Goal: Task Accomplishment & Management: Manage account settings

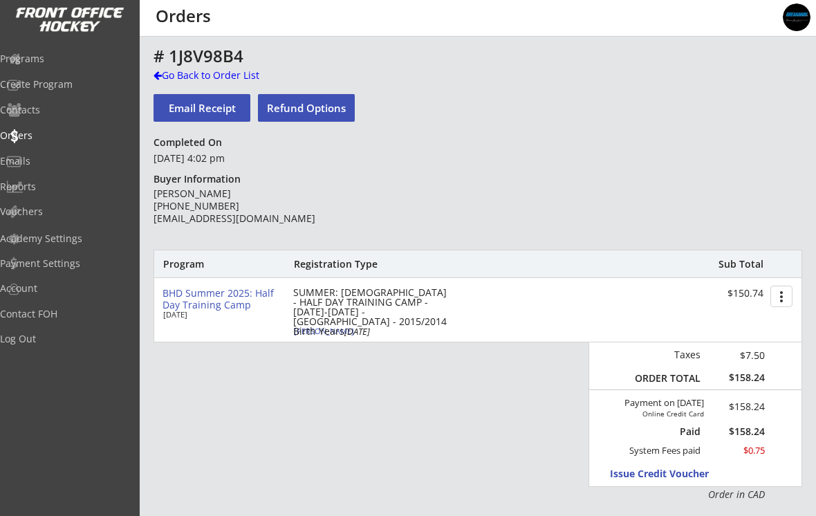
click at [42, 62] on div "Programs" at bounding box center [65, 59] width 131 height 10
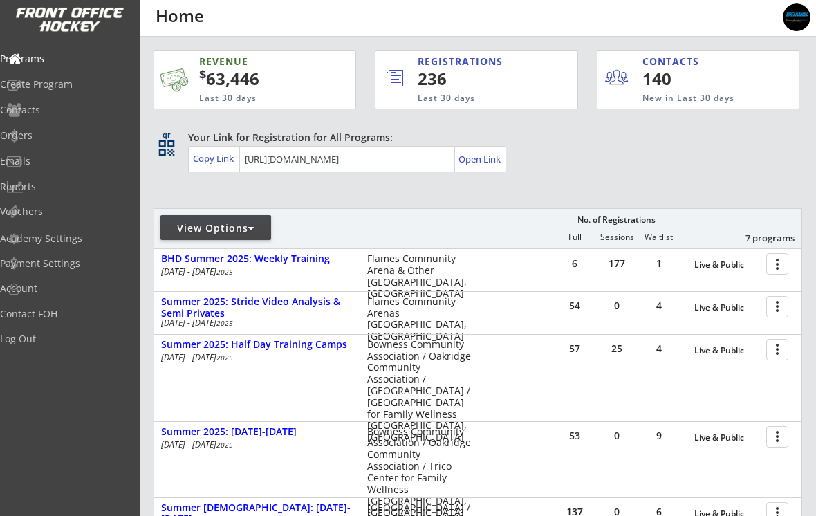
click at [777, 352] on div at bounding box center [779, 349] width 24 height 24
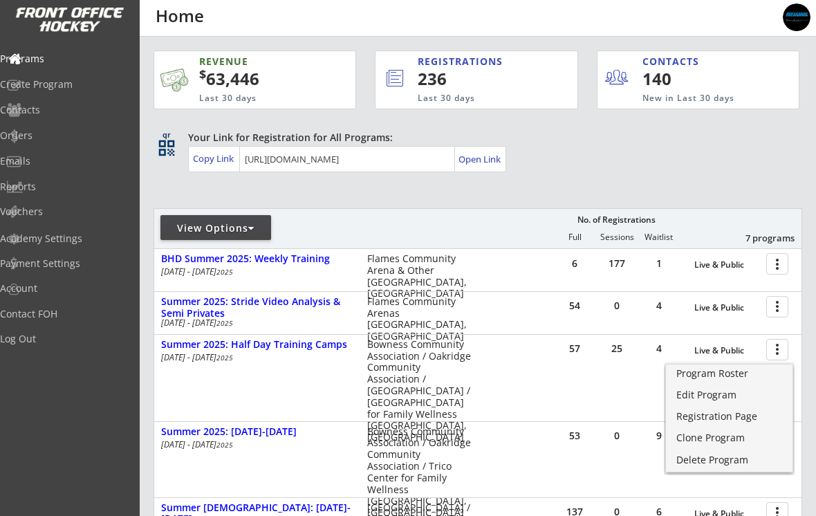
click at [725, 373] on div "Program Roster" at bounding box center [729, 373] width 106 height 10
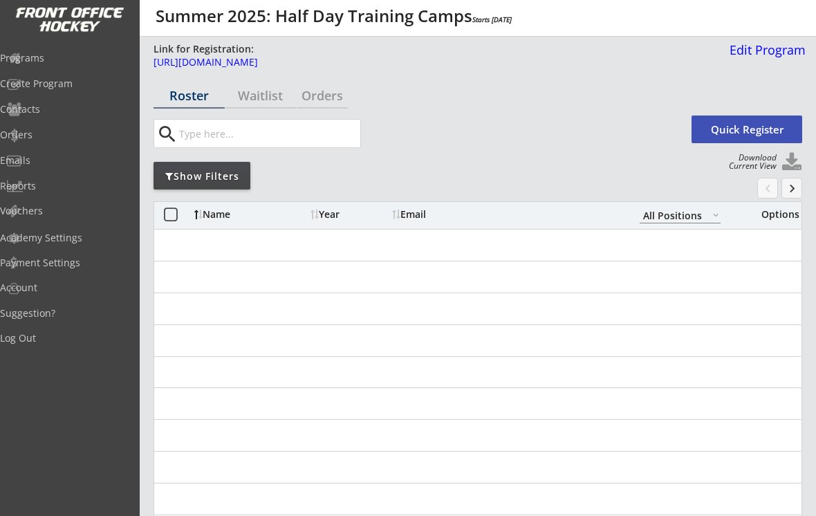
select select ""All Positions""
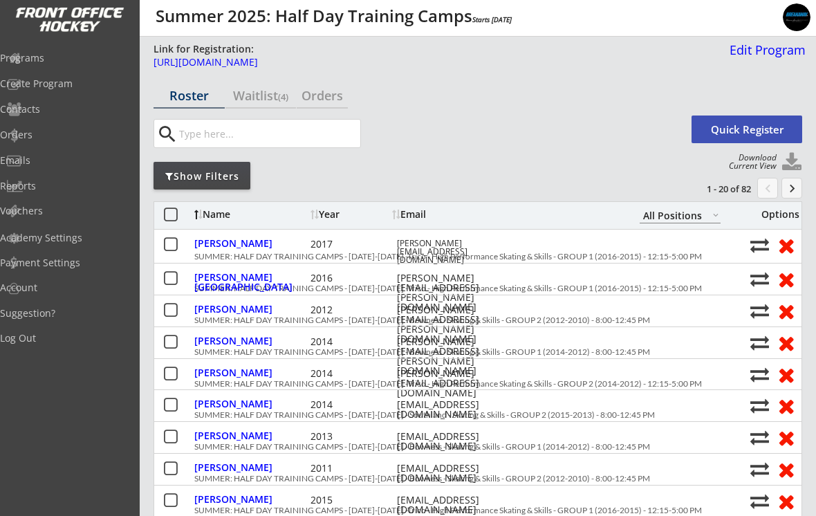
click at [198, 179] on div "Show Filters" at bounding box center [201, 176] width 97 height 14
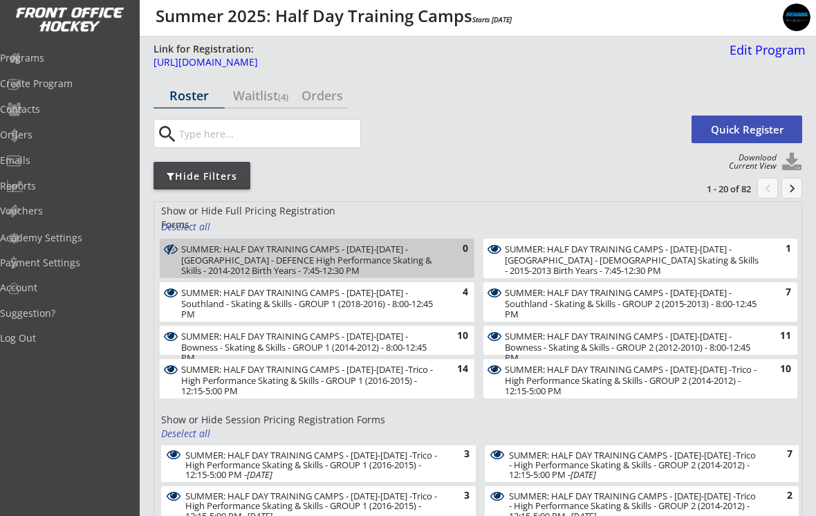
click at [185, 228] on div "Deselect all" at bounding box center [186, 227] width 51 height 14
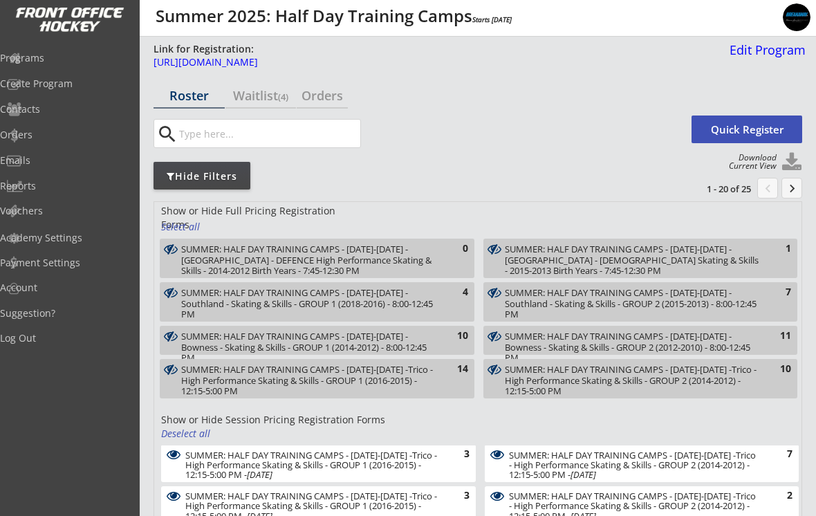
click at [735, 261] on div "SUMMER: HALF DAY TRAINING CAMPS - [DATE]-[DATE] - [GEOGRAPHIC_DATA] - [DEMOGRAP…" at bounding box center [632, 260] width 255 height 32
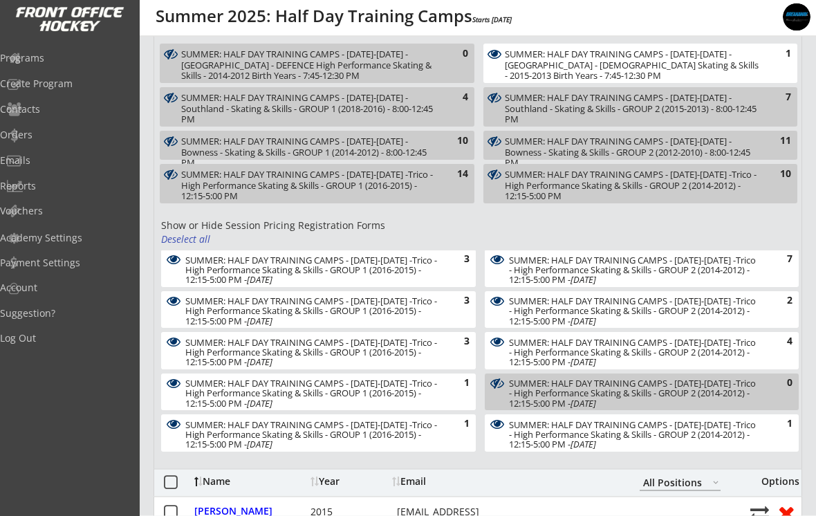
click at [183, 232] on div "Deselect all" at bounding box center [186, 239] width 51 height 14
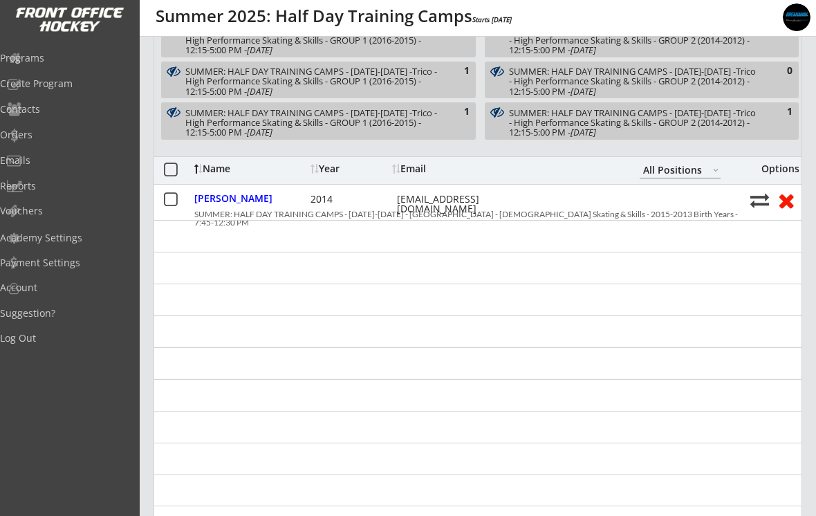
scroll to position [506, 0]
copy div "[EMAIL_ADDRESS][DOMAIN_NAME]"
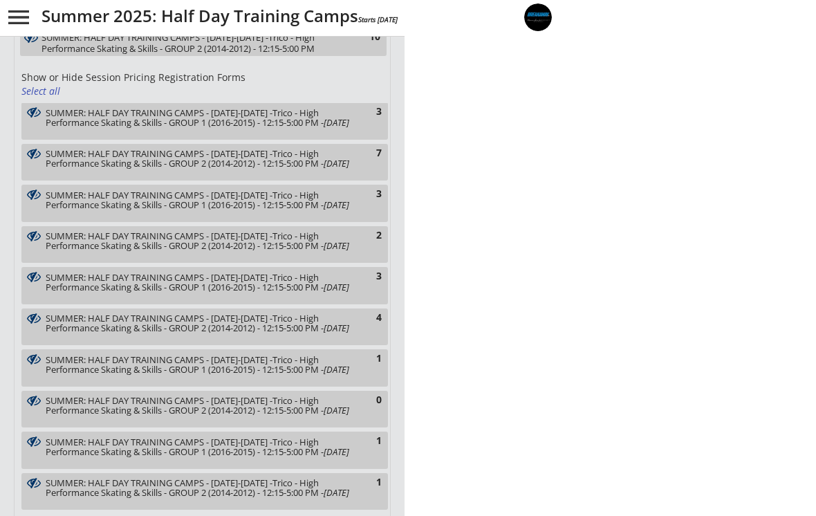
select select ""All Positions""
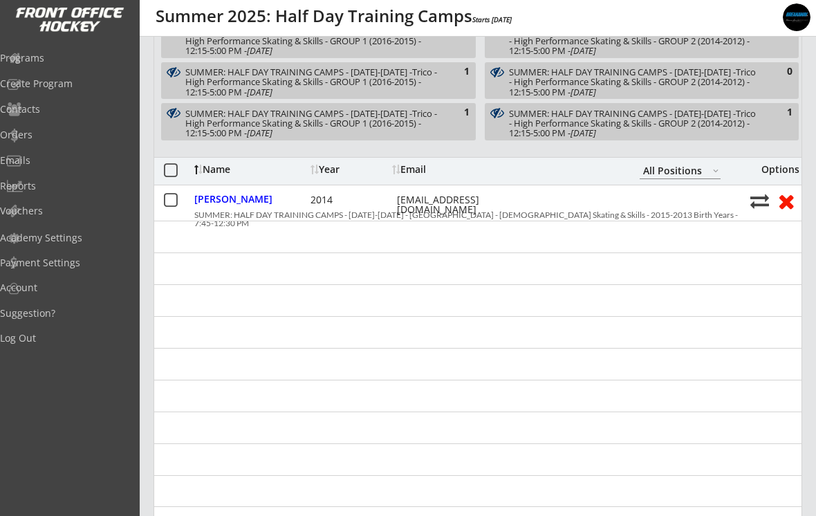
click at [232, 199] on div "[PERSON_NAME]" at bounding box center [250, 199] width 113 height 10
select select ""Forward""
select select ""Youth L""
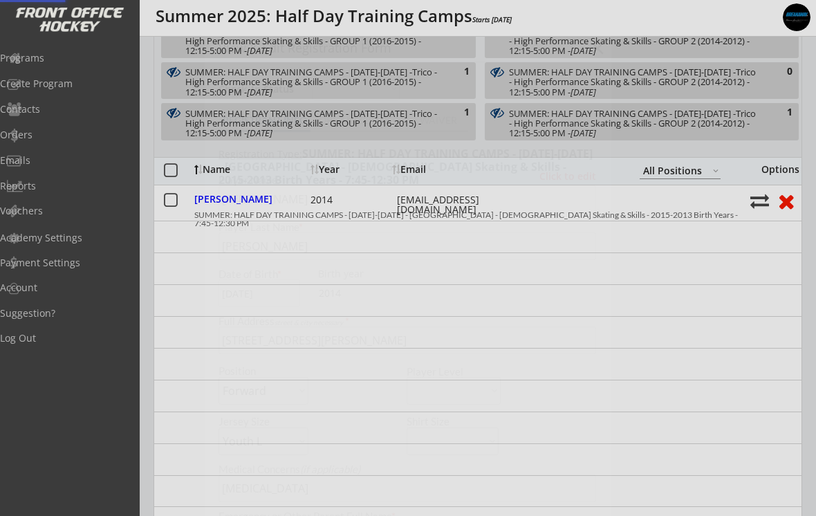
type input "[DEMOGRAPHIC_DATA]"
type input "Girls Hockey Calgary"
type input "U13"
type input "C"
select select ""Girls Hockey Calgary""
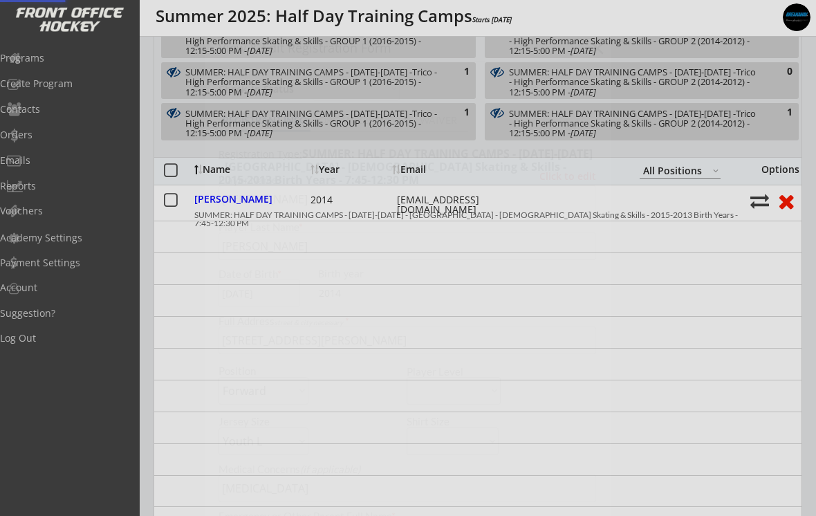
select select ""U13""
select select ""C""
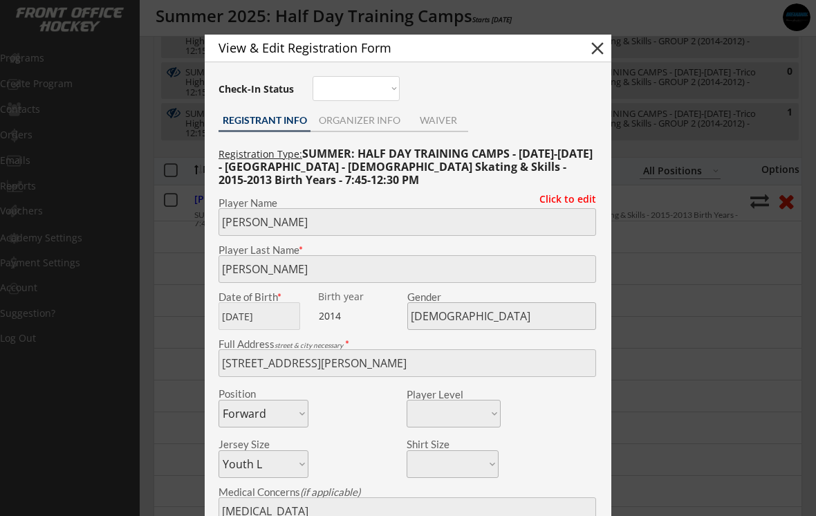
click at [332, 115] on div "ORGANIZER INFO" at bounding box center [358, 120] width 97 height 10
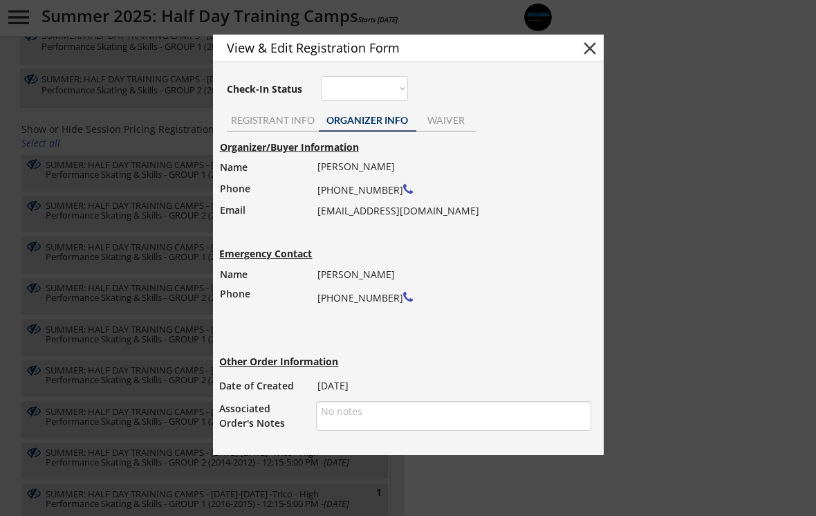
select select ""All Positions""
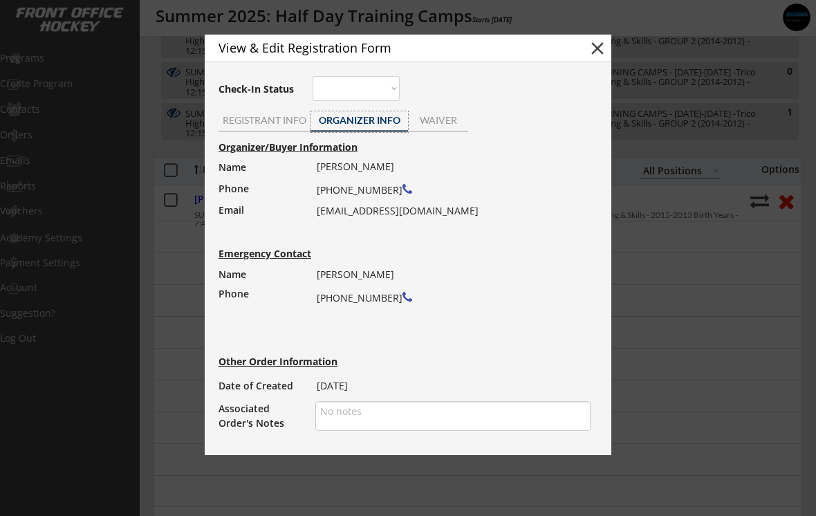
click at [242, 129] on div "REGISTRANT INFO" at bounding box center [264, 121] width 92 height 21
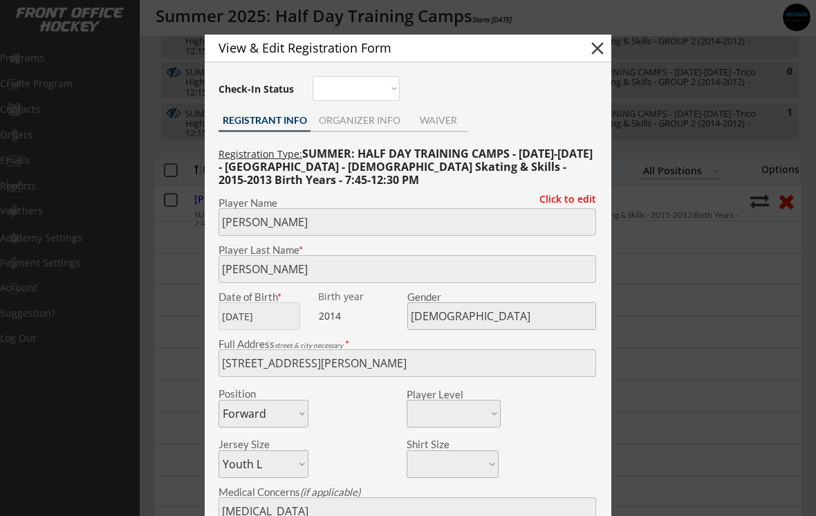
select select ""Forward""
select select ""Youth L""
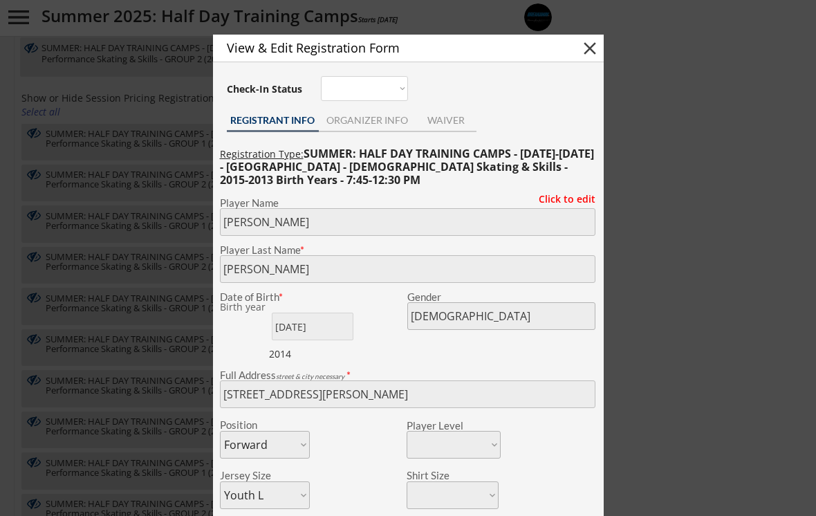
select select ""All Positions""
select select ""Forward""
select select ""Youth L""
